Goal: Use online tool/utility: Utilize a website feature to perform a specific function

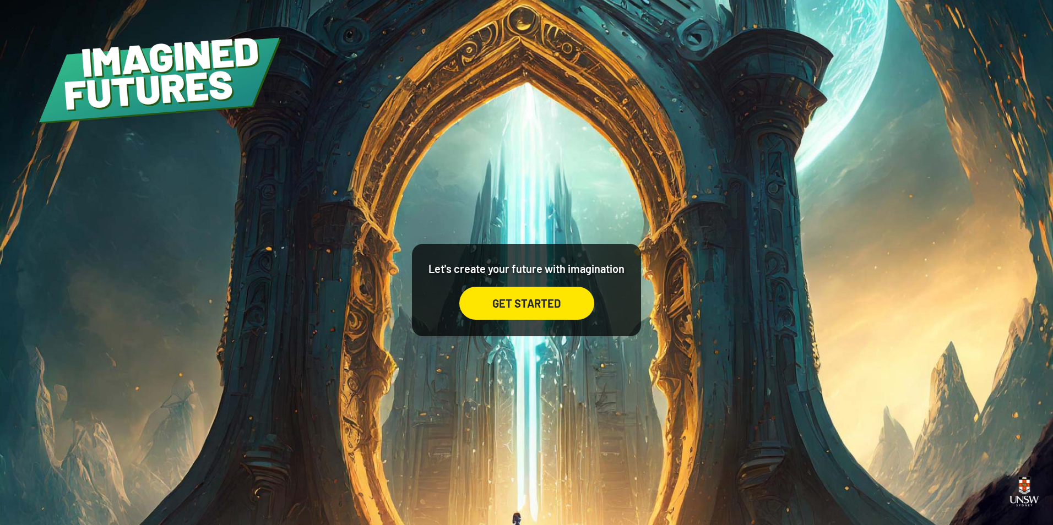
click at [555, 306] on div "GET STARTED" at bounding box center [526, 303] width 135 height 33
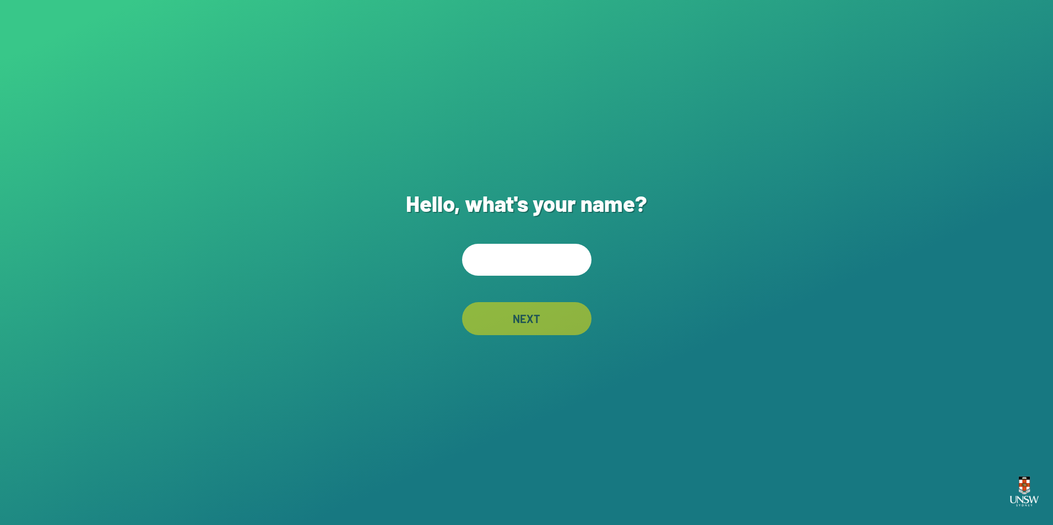
click at [525, 271] on input "text" at bounding box center [526, 260] width 129 height 32
type input "******"
click at [563, 322] on div "NEXT" at bounding box center [526, 318] width 129 height 33
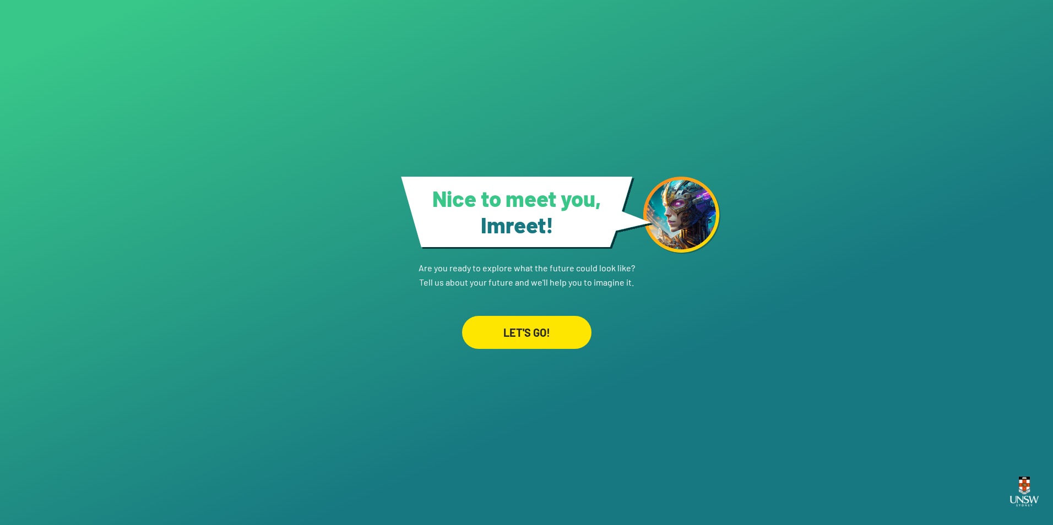
click at [562, 320] on div "LET'S GO!" at bounding box center [526, 332] width 129 height 33
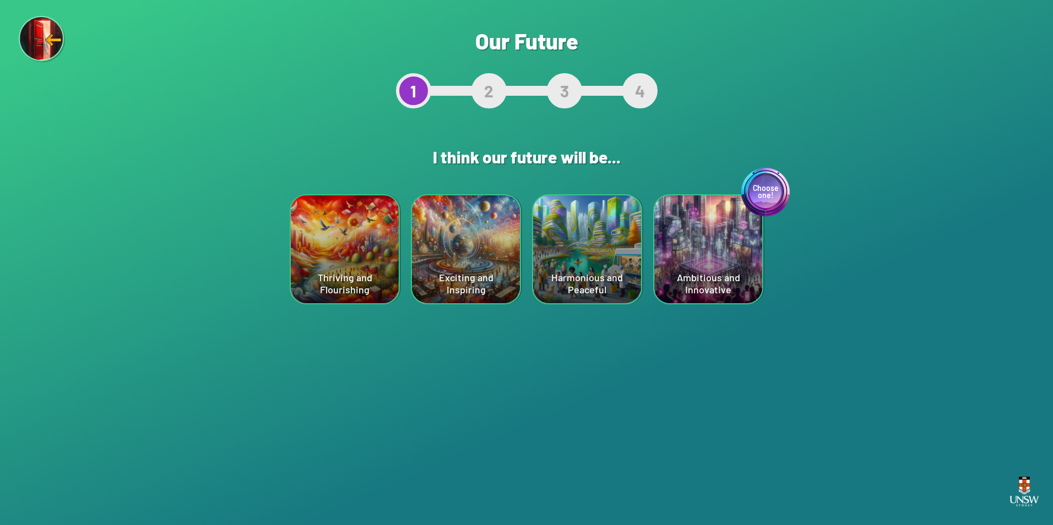
click at [367, 283] on div "Thriving and Flourishing" at bounding box center [345, 249] width 108 height 108
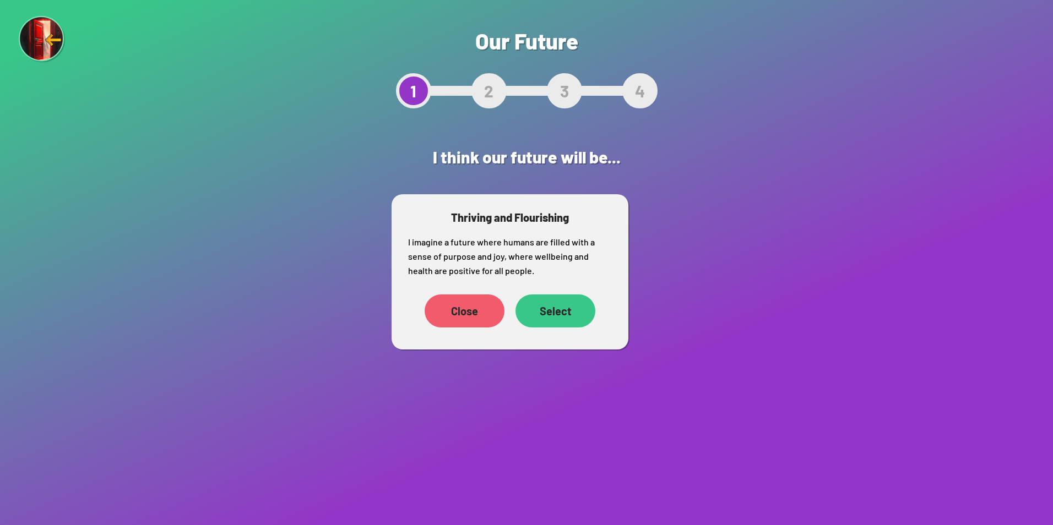
click at [544, 313] on div "Select" at bounding box center [555, 311] width 80 height 33
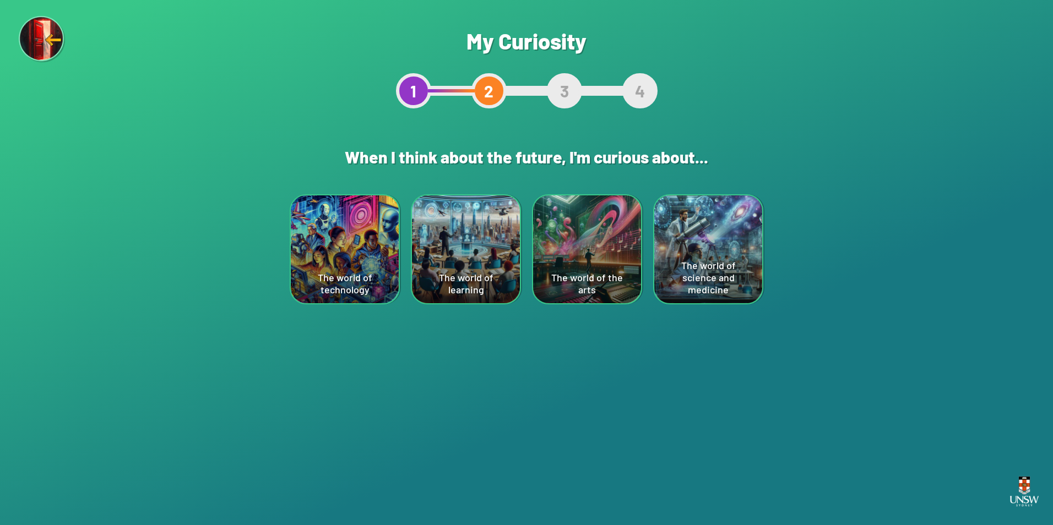
click at [712, 262] on div "The world of science and medicine" at bounding box center [708, 249] width 108 height 108
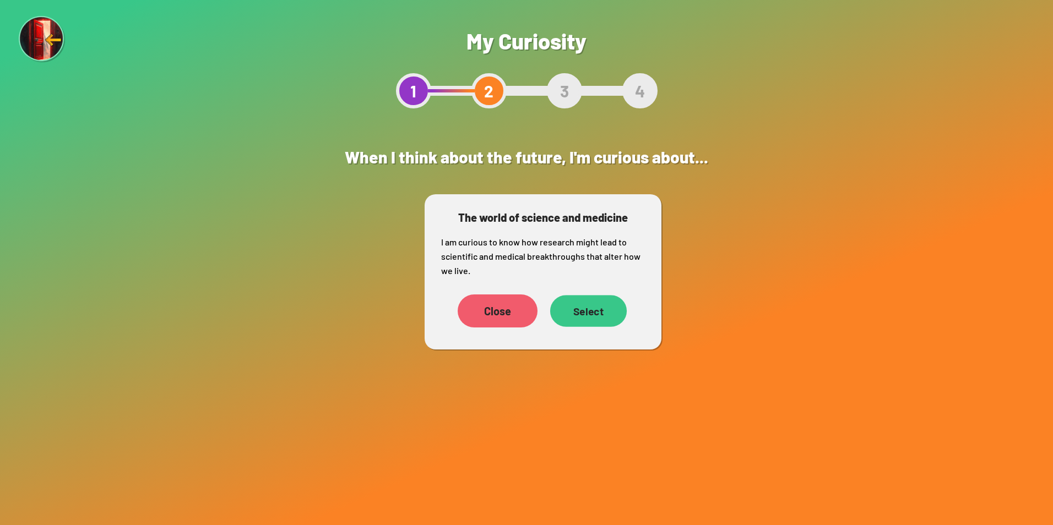
click at [589, 319] on div "Select" at bounding box center [588, 311] width 77 height 32
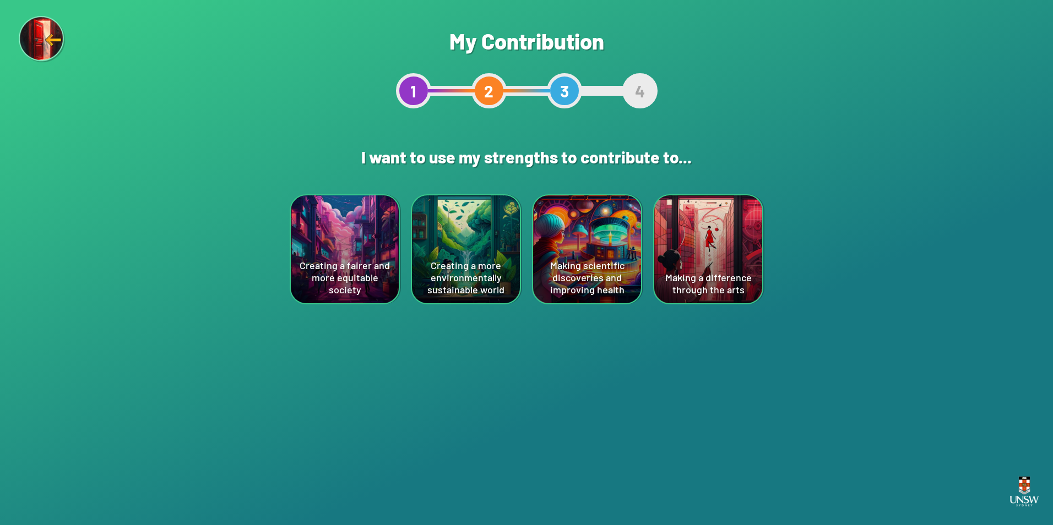
click at [565, 238] on div "Making scientific discoveries and improving health" at bounding box center [587, 249] width 108 height 108
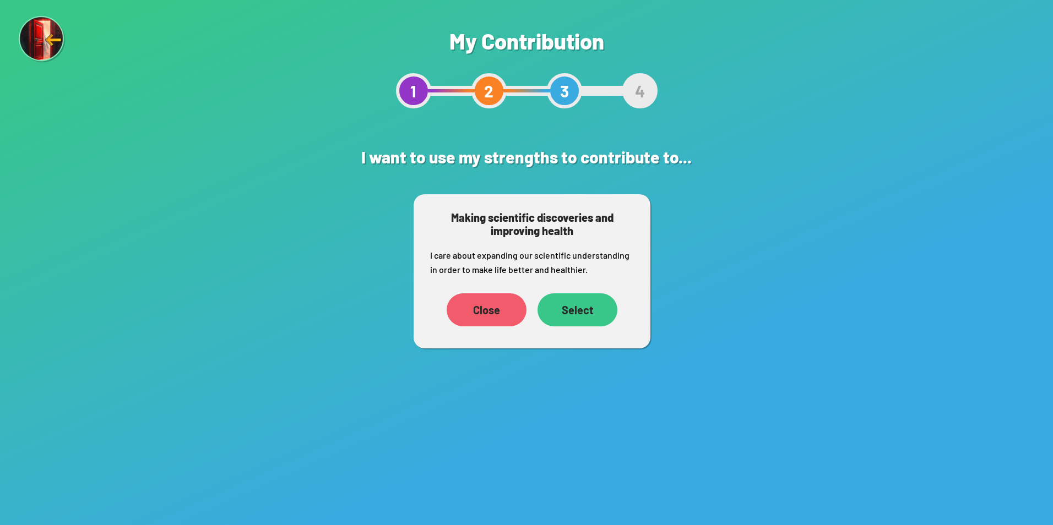
click at [564, 321] on div "Select" at bounding box center [577, 309] width 80 height 33
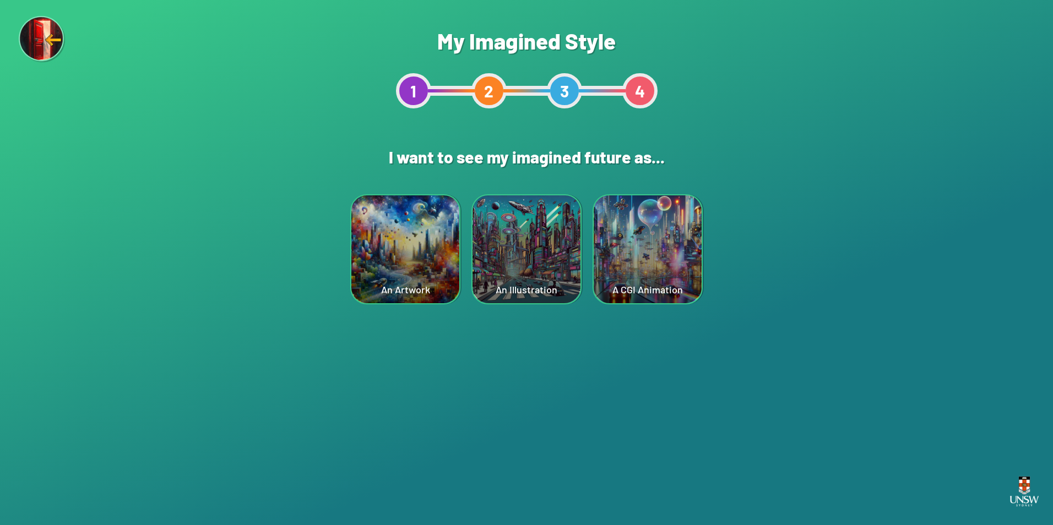
click at [495, 221] on div "An Illustration" at bounding box center [526, 249] width 108 height 108
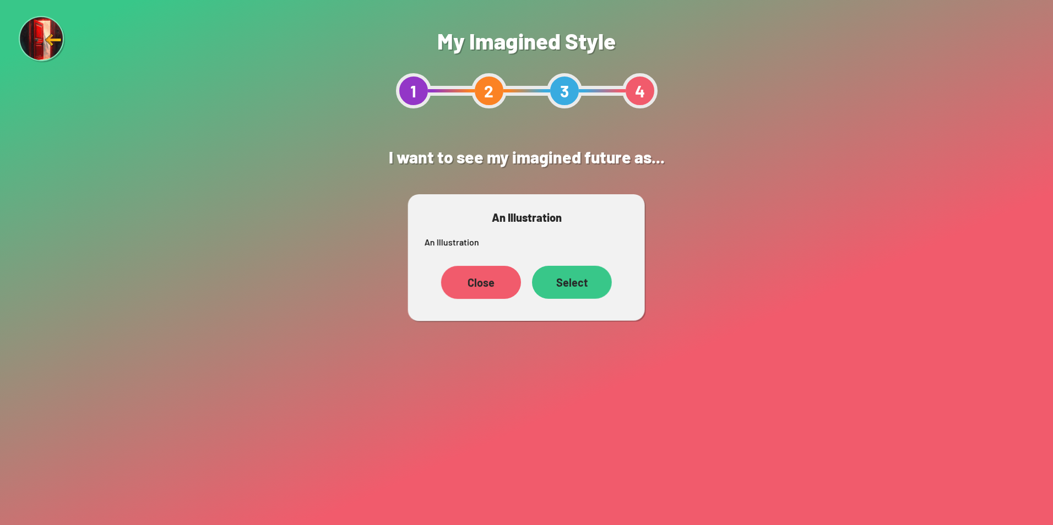
click at [612, 286] on div "Close Select" at bounding box center [526, 282] width 204 height 44
click at [602, 285] on div "Select" at bounding box center [572, 282] width 80 height 33
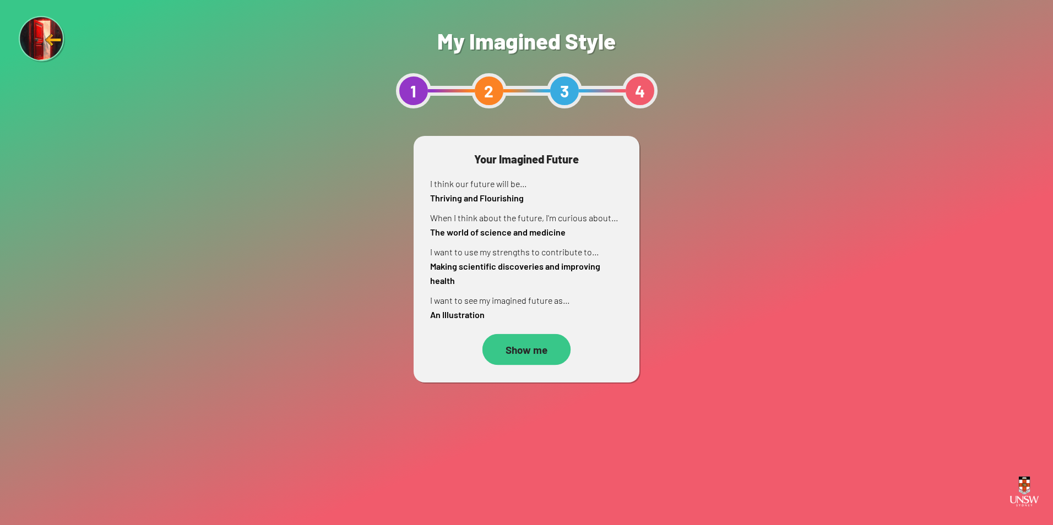
click at [504, 355] on div "Show me" at bounding box center [526, 349] width 88 height 31
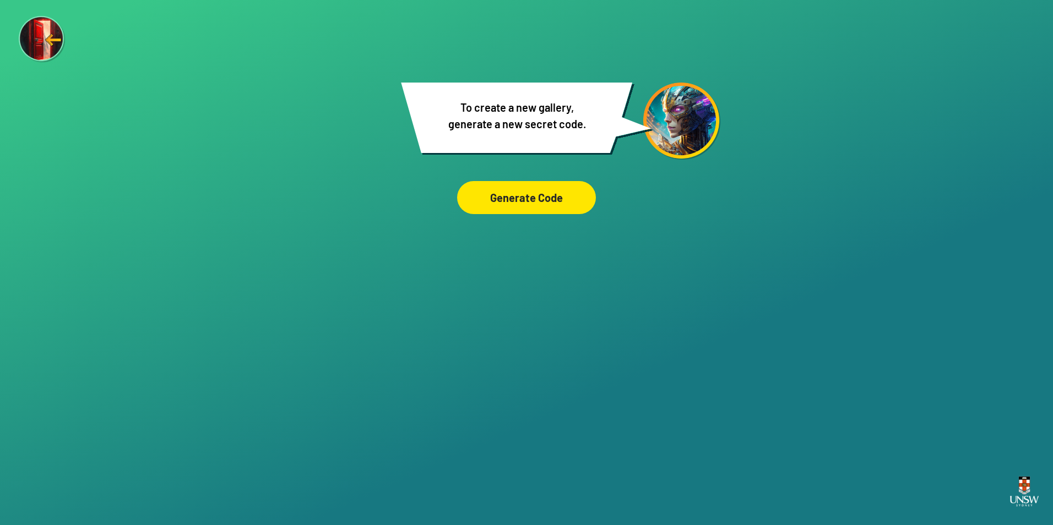
click at [524, 204] on div "Generate Code" at bounding box center [526, 197] width 139 height 33
